Goal: Task Accomplishment & Management: Use online tool/utility

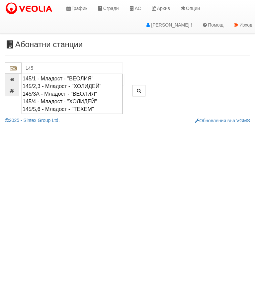
click at [74, 78] on div "145/1 - Младост - "ВЕОЛИЯ"" at bounding box center [72, 79] width 99 height 8
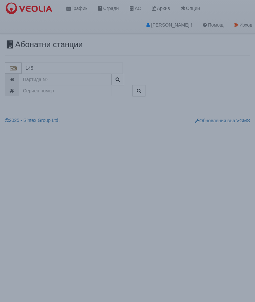
type input "145/1 - Младост - "ВЕОЛИЯ""
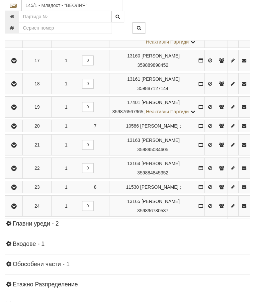
click at [14, 110] on icon "button" at bounding box center [14, 107] width 8 height 5
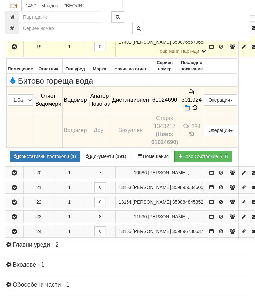
click at [190, 110] on icon at bounding box center [186, 108] width 5 height 6
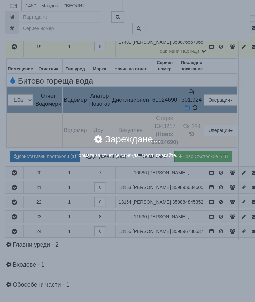
select select "8ac75930-9bfd-e511-80be-8d5a1dced85a"
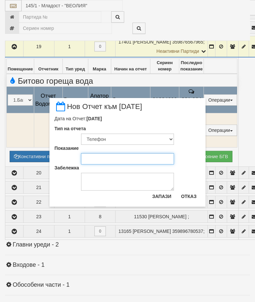
click at [108, 162] on input "Показание" at bounding box center [127, 158] width 93 height 11
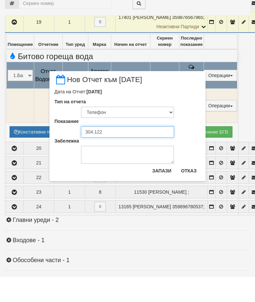
type input "304.122"
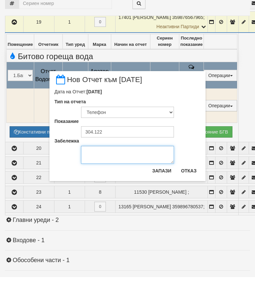
click at [96, 171] on textarea "Забележка" at bounding box center [127, 180] width 93 height 18
type textarea "09.09.2025"
click at [163, 190] on button "Запази" at bounding box center [161, 195] width 27 height 11
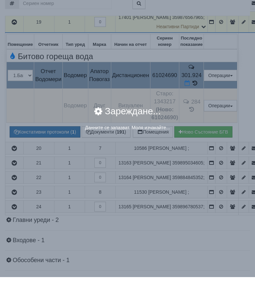
scroll to position [510, 0]
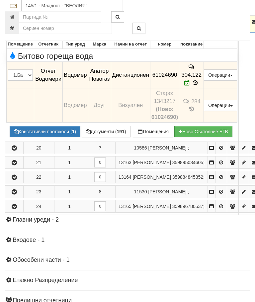
click at [15, 24] on icon "button" at bounding box center [14, 22] width 8 height 5
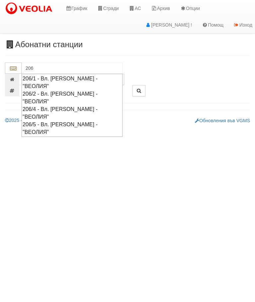
click at [67, 120] on div "206/5 - Вл. [PERSON_NAME] - "ВЕОЛИЯ"" at bounding box center [72, 127] width 99 height 15
type input "206/5 - Вл. [PERSON_NAME] - "ВЕОЛИЯ""
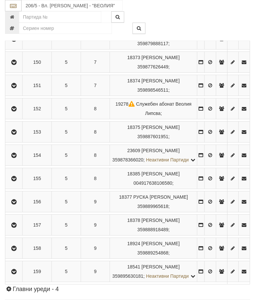
scroll to position [758, 0]
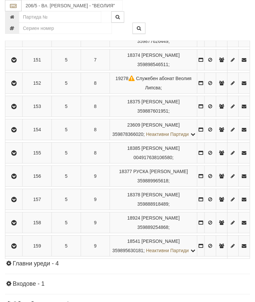
click at [16, 155] on icon "button" at bounding box center [14, 153] width 8 height 5
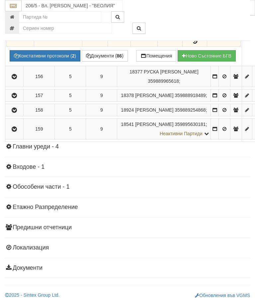
click at [0, 0] on button "Подмяна" at bounding box center [0, 0] width 0 height 0
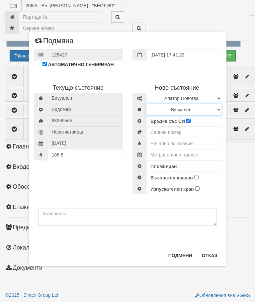
click at [166, 108] on select "Визуален Дистанционен Изолирана линия БГВ Няма Oтклонение БГВ Няма Щранг БГВ" at bounding box center [183, 109] width 75 height 11
select select "3"
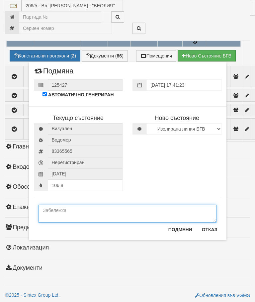
click at [76, 212] on textarea at bounding box center [127, 213] width 178 height 18
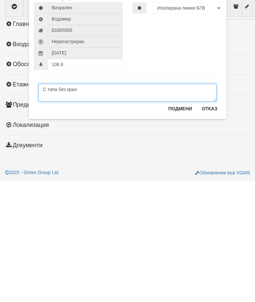
type textarea "С тапа без кран"
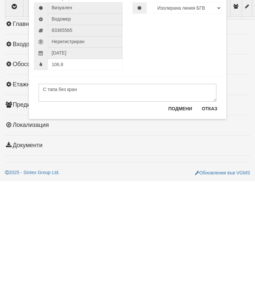
click at [180, 224] on button "Подмени" at bounding box center [180, 229] width 32 height 11
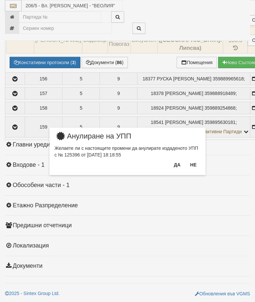
click at [193, 162] on button "Не" at bounding box center [193, 164] width 14 height 11
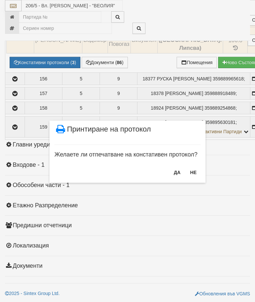
click at [196, 170] on button "НЕ" at bounding box center [193, 172] width 14 height 11
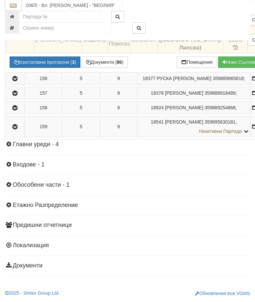
scroll to position [805, 0]
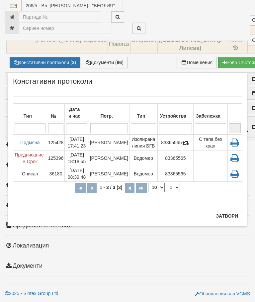
click at [226, 212] on button "Затвори" at bounding box center [227, 215] width 30 height 11
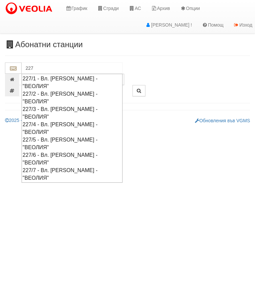
click at [51, 90] on div "227/2 - Вл. [PERSON_NAME] - "ВЕОЛИЯ"" at bounding box center [72, 97] width 99 height 15
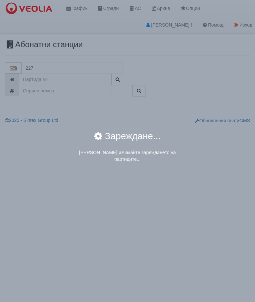
type input "227/2 - Вл. [PERSON_NAME] - "ВЕОЛИЯ""
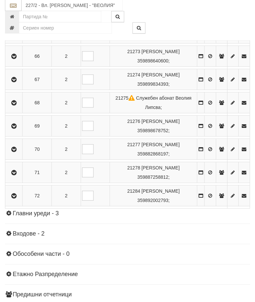
scroll to position [871, 0]
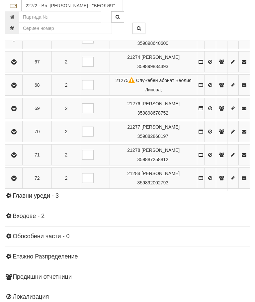
click at [14, 157] on icon "button" at bounding box center [14, 155] width 8 height 5
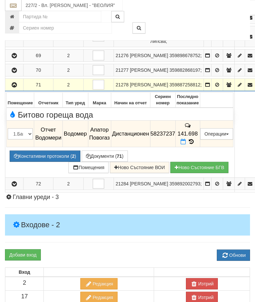
scroll to position [772, 0]
click at [200, 147] on td "141.698" at bounding box center [187, 133] width 25 height 27
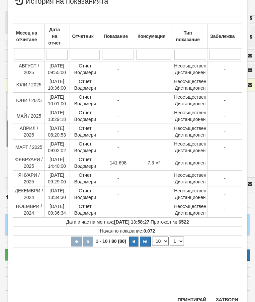
scroll to position [156, 0]
click at [227, 297] on button "Затвори" at bounding box center [227, 299] width 30 height 11
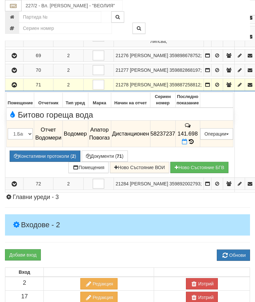
click at [0, 0] on button "Редакция / Протокол" at bounding box center [0, 0] width 0 height 0
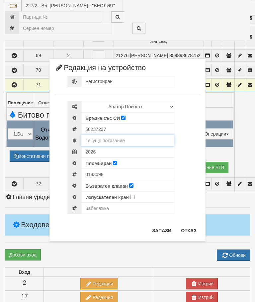
click at [120, 137] on input "text" at bounding box center [127, 140] width 93 height 11
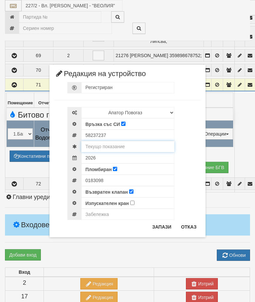
scroll to position [772, 0]
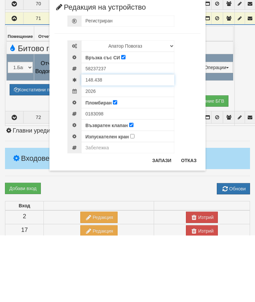
type input "148.438"
click at [103, 208] on input "text" at bounding box center [127, 213] width 93 height 11
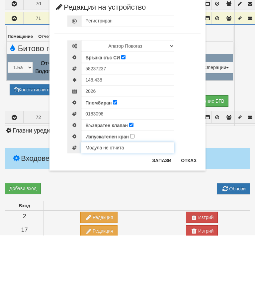
type input "Модула не отчита"
click at [161, 221] on button "Запази" at bounding box center [161, 226] width 27 height 11
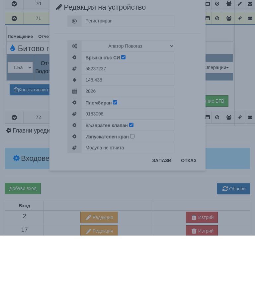
scroll to position [839, 0]
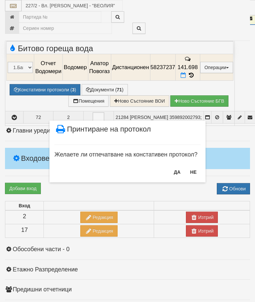
click at [196, 172] on button "НЕ" at bounding box center [193, 172] width 14 height 11
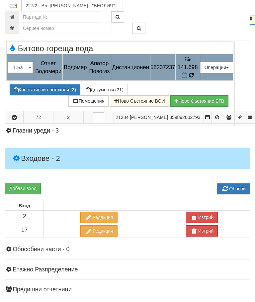
click at [193, 78] on icon at bounding box center [191, 75] width 5 height 6
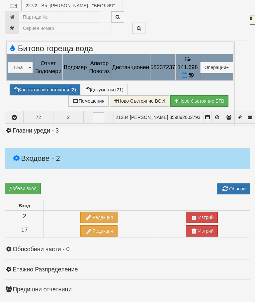
select select "10"
select select "1"
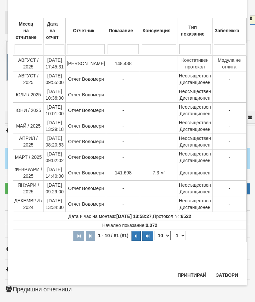
scroll to position [424, 0]
click at [229, 268] on div "× История на показанията Месец на отчитане Дата на отчет Отчетник Показание Кон…" at bounding box center [127, 136] width 239 height 298
click at [231, 273] on button "Затвори" at bounding box center [227, 274] width 30 height 11
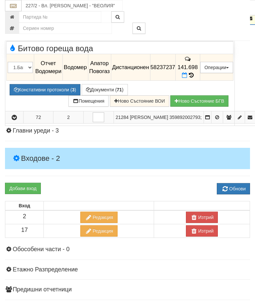
click at [0, 0] on button "Редакция / Протокол" at bounding box center [0, 0] width 0 height 0
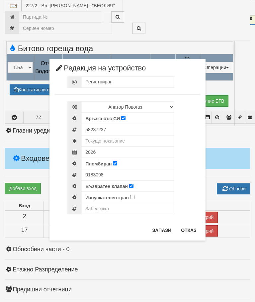
click at [189, 228] on button "Отказ" at bounding box center [189, 230] width 24 height 11
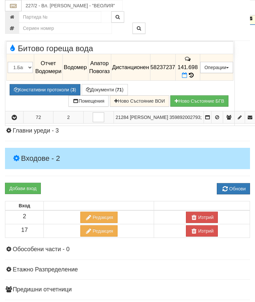
click at [0, 0] on button "Дистанционен модул" at bounding box center [0, 0] width 0 height 0
